Goal: Task Accomplishment & Management: Manage account settings

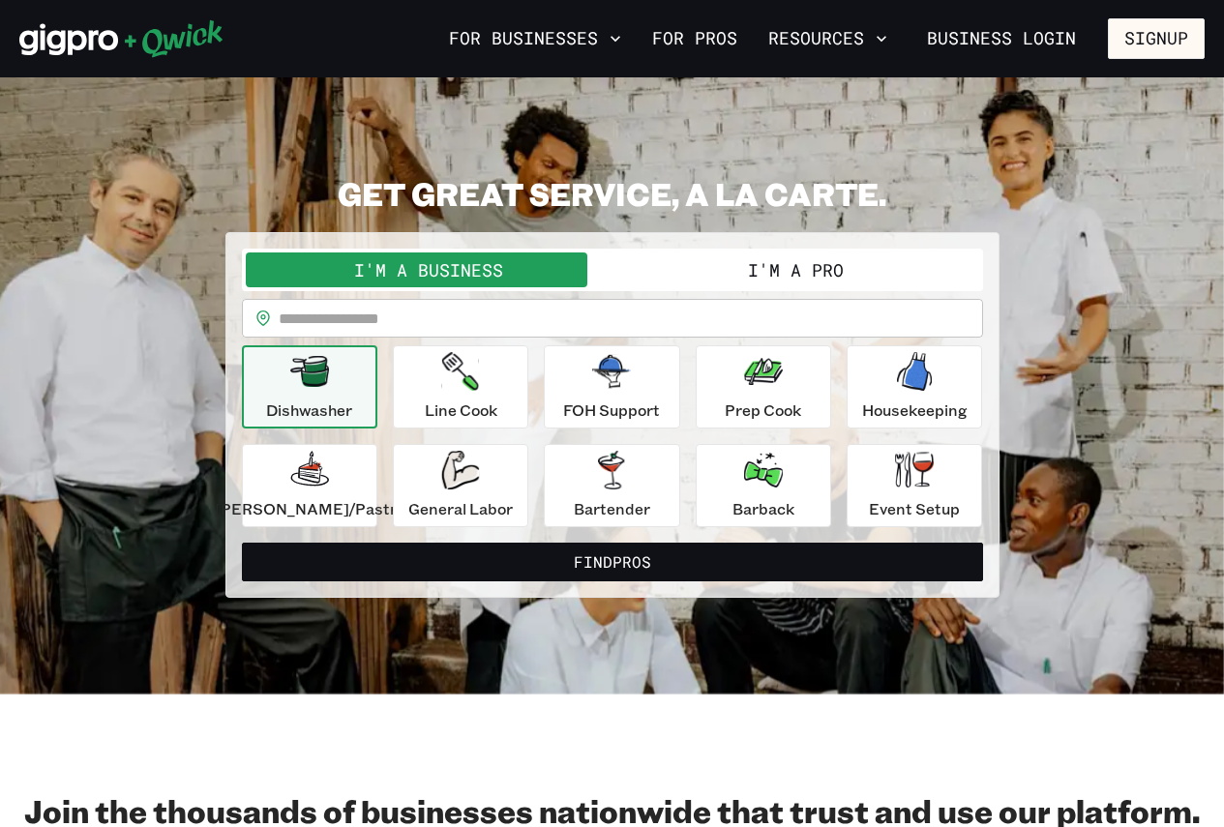
click at [574, 266] on button "I'm a Business" at bounding box center [429, 270] width 367 height 35
click at [481, 265] on button "I'm a Business" at bounding box center [429, 270] width 367 height 35
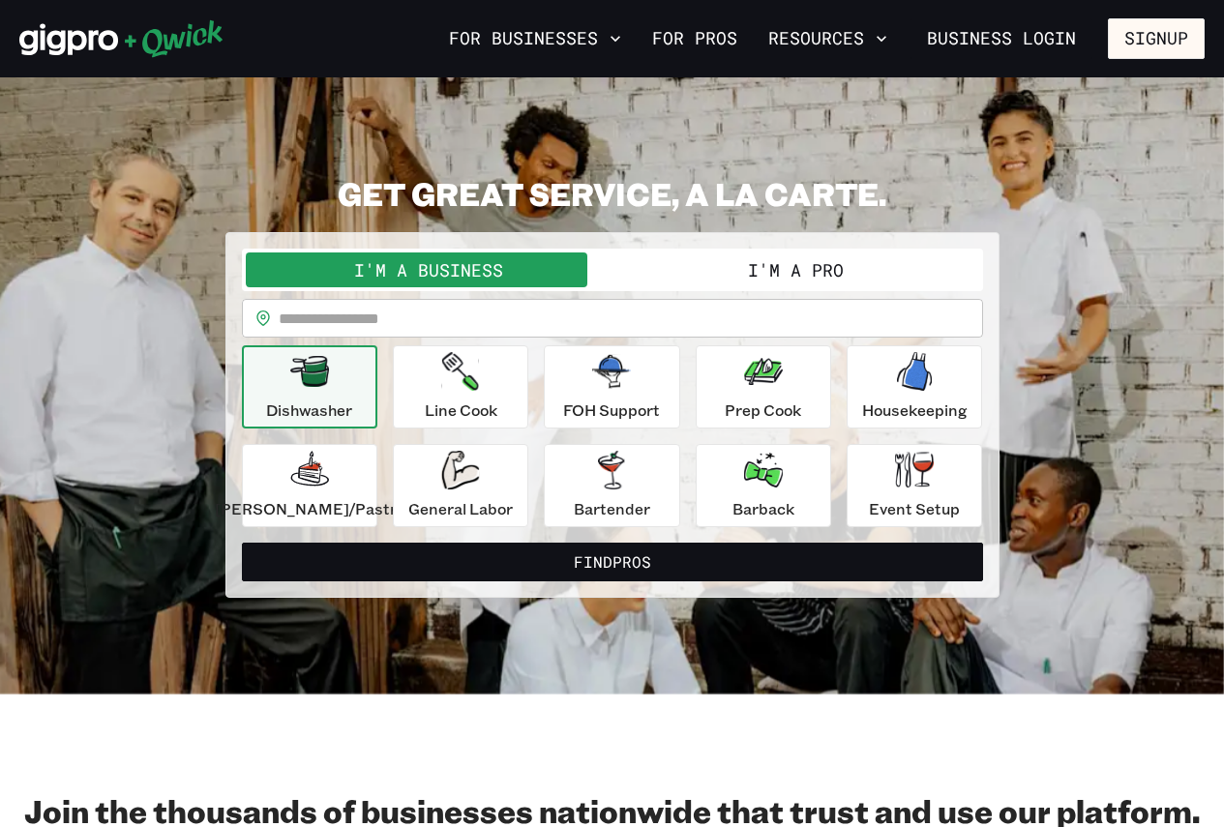
click at [481, 265] on button "I'm a Business" at bounding box center [429, 270] width 367 height 35
click at [480, 265] on button "I'm a Business" at bounding box center [429, 270] width 367 height 35
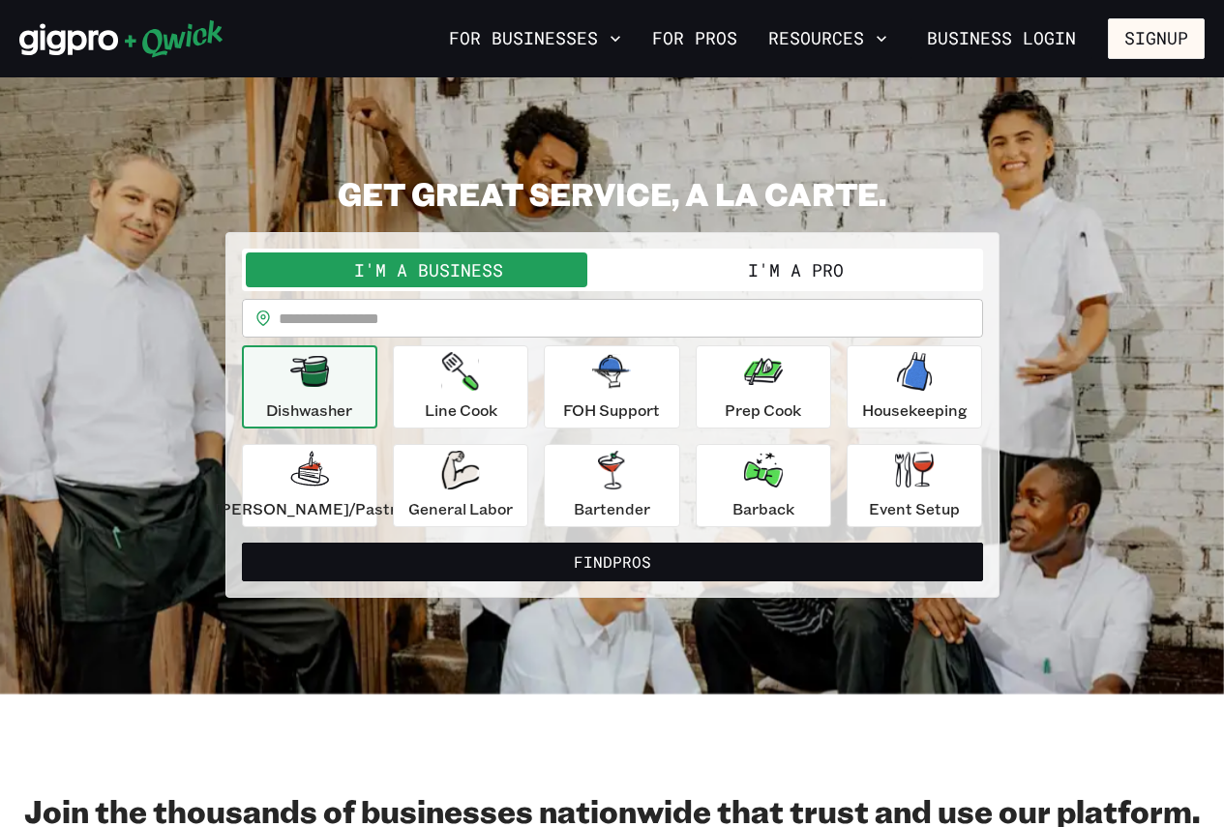
click at [480, 265] on button "I'm a Business" at bounding box center [429, 270] width 367 height 35
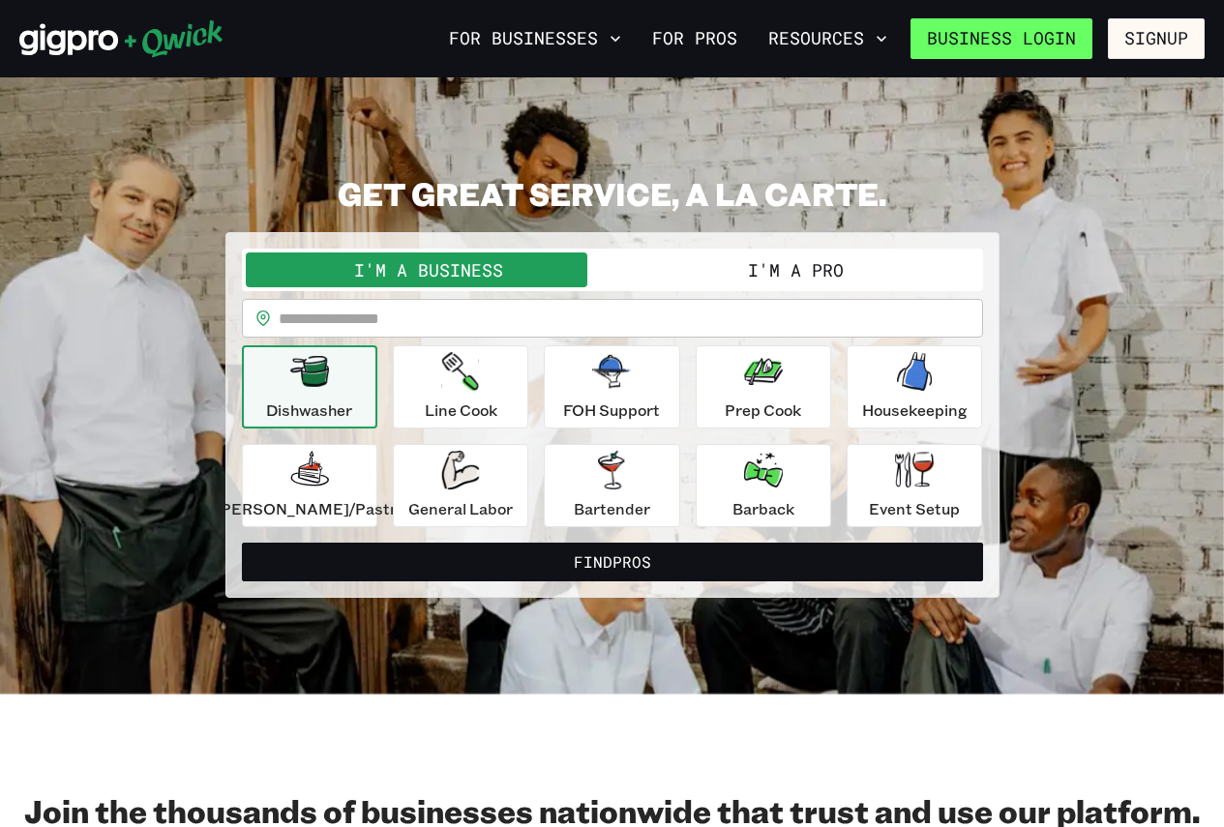
click at [1077, 36] on link "Business Login" at bounding box center [1002, 38] width 182 height 41
